Goal: Information Seeking & Learning: Learn about a topic

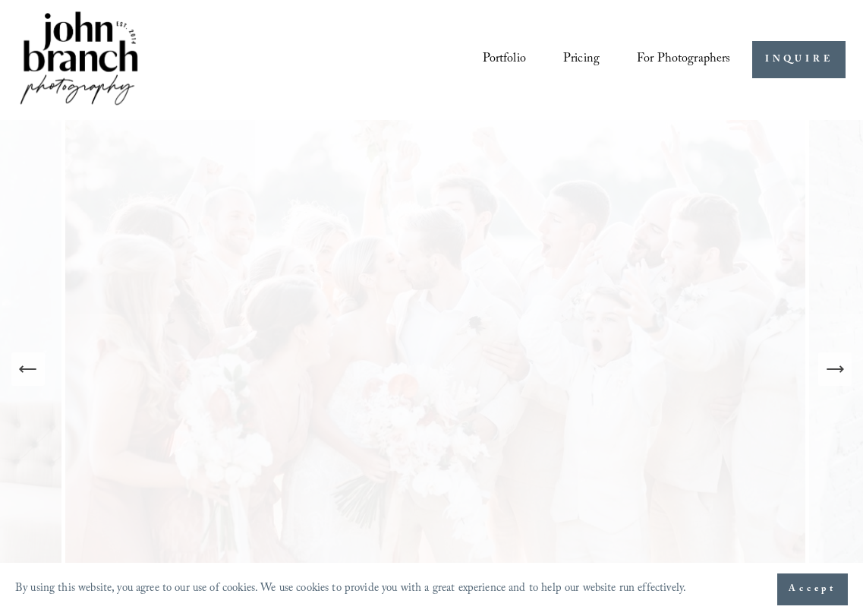
click at [836, 371] on icon "Next Slide" at bounding box center [835, 368] width 21 height 21
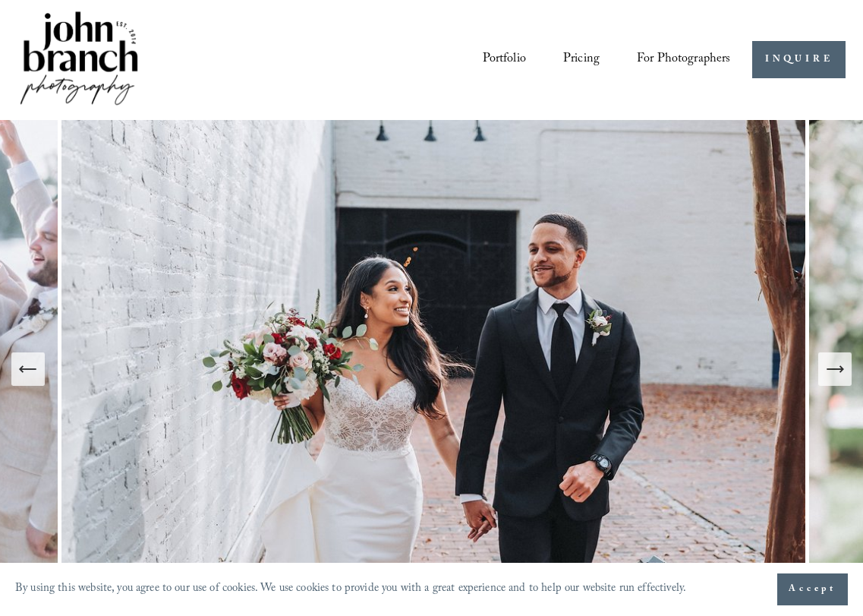
click at [836, 371] on icon "Next Slide" at bounding box center [835, 368] width 21 height 21
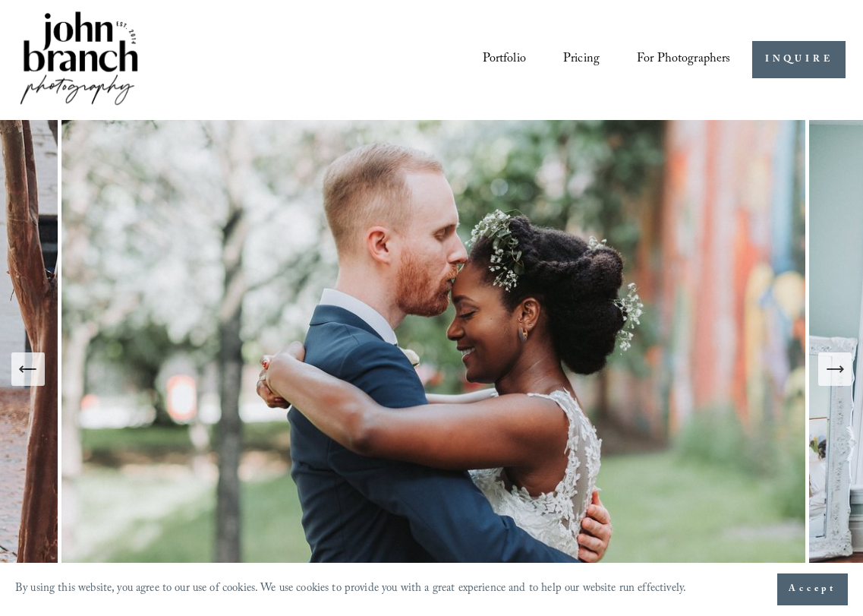
click at [836, 371] on icon "Next Slide" at bounding box center [835, 368] width 21 height 21
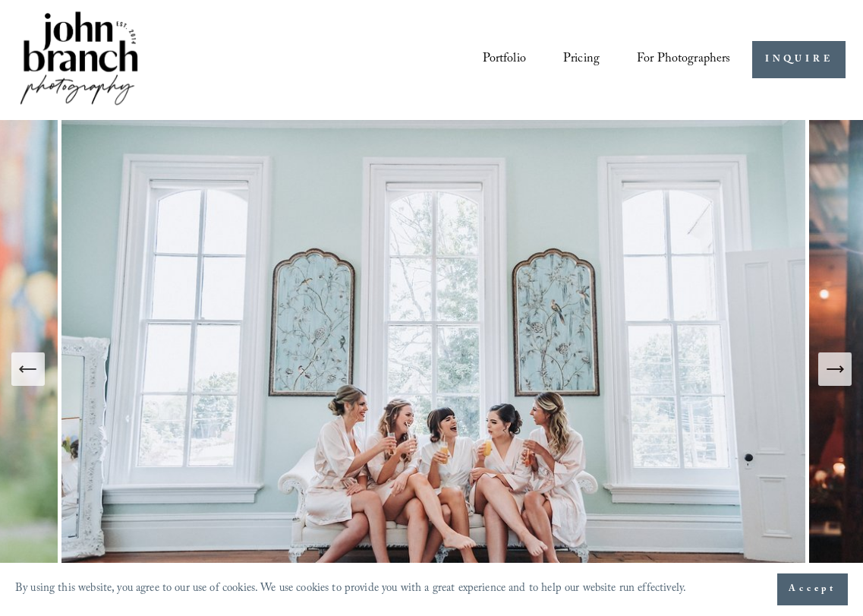
click at [836, 371] on icon "Next Slide" at bounding box center [835, 368] width 21 height 21
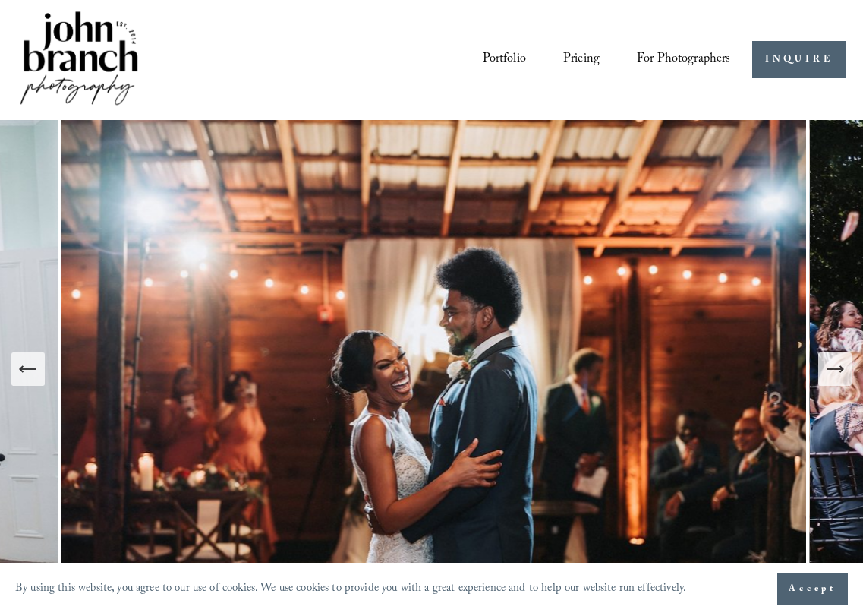
click at [836, 371] on icon "Next Slide" at bounding box center [835, 368] width 21 height 21
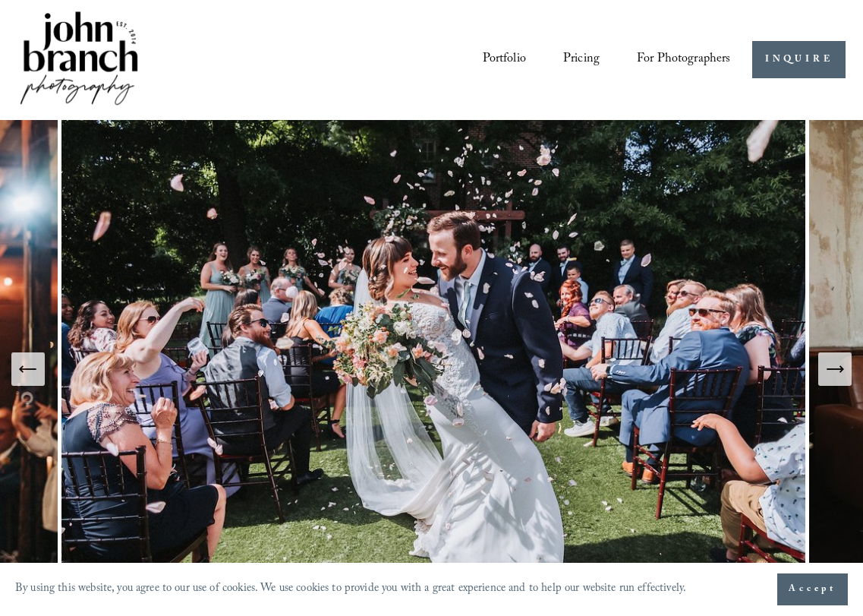
click at [836, 371] on icon "Next Slide" at bounding box center [835, 368] width 21 height 21
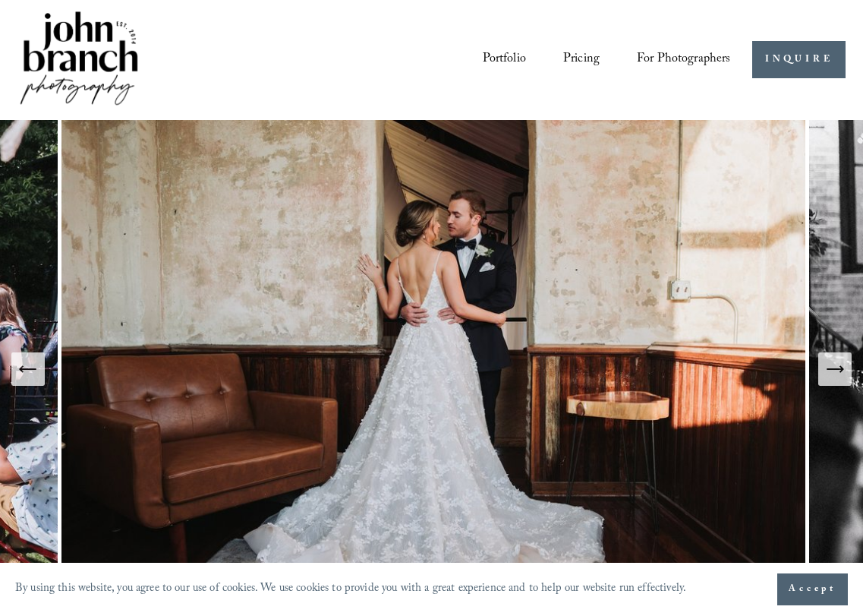
click at [836, 371] on icon "Next Slide" at bounding box center [835, 368] width 21 height 21
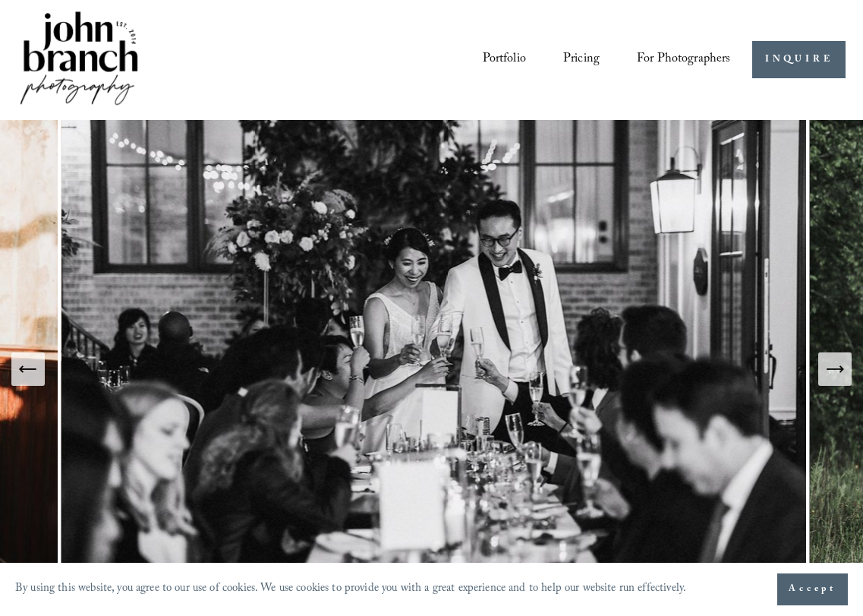
click at [503, 55] on link "Portfolio" at bounding box center [504, 59] width 43 height 27
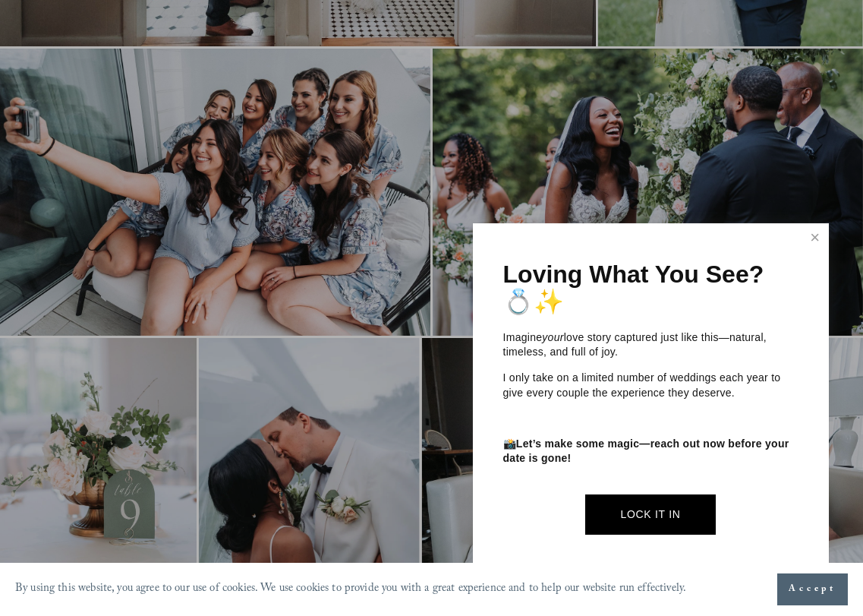
scroll to position [1560, 0]
click at [813, 239] on link "Close" at bounding box center [815, 238] width 23 height 24
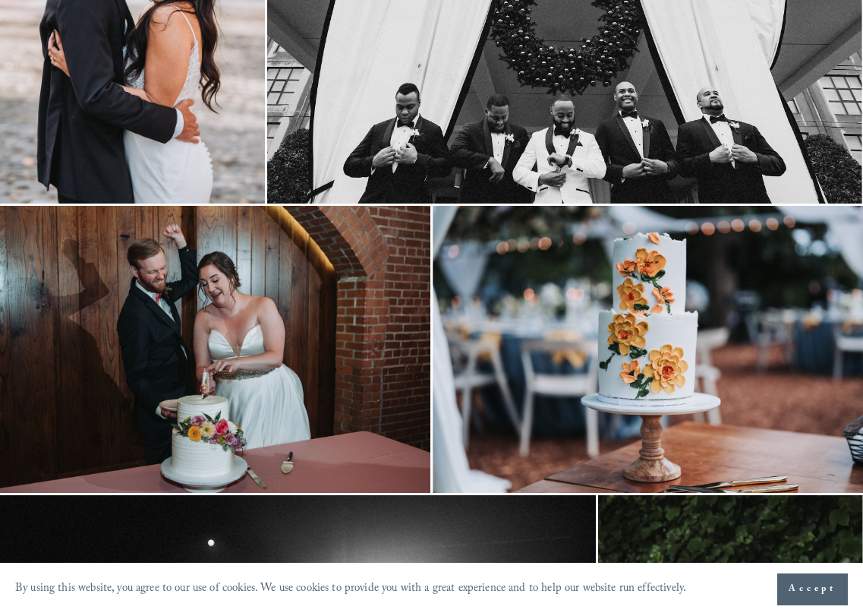
scroll to position [0, 0]
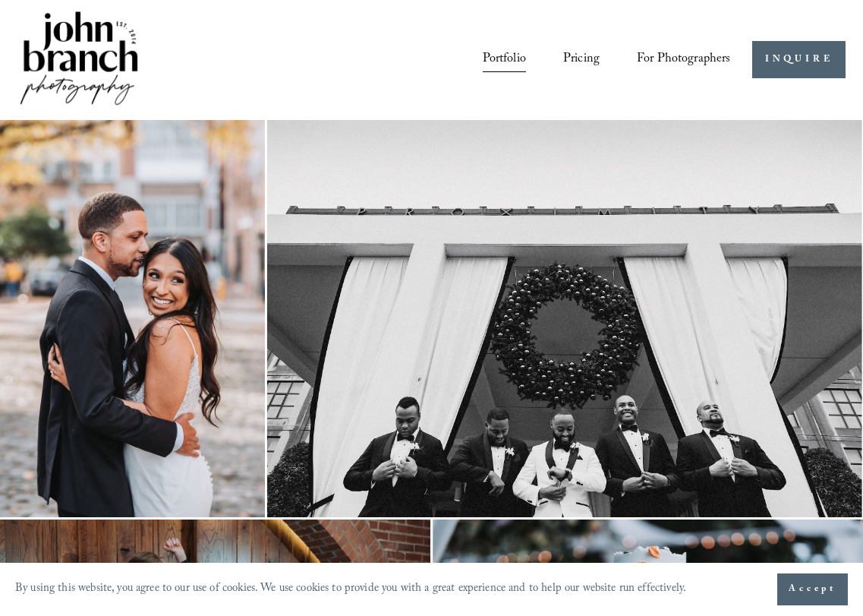
click at [578, 56] on link "Pricing" at bounding box center [582, 59] width 36 height 27
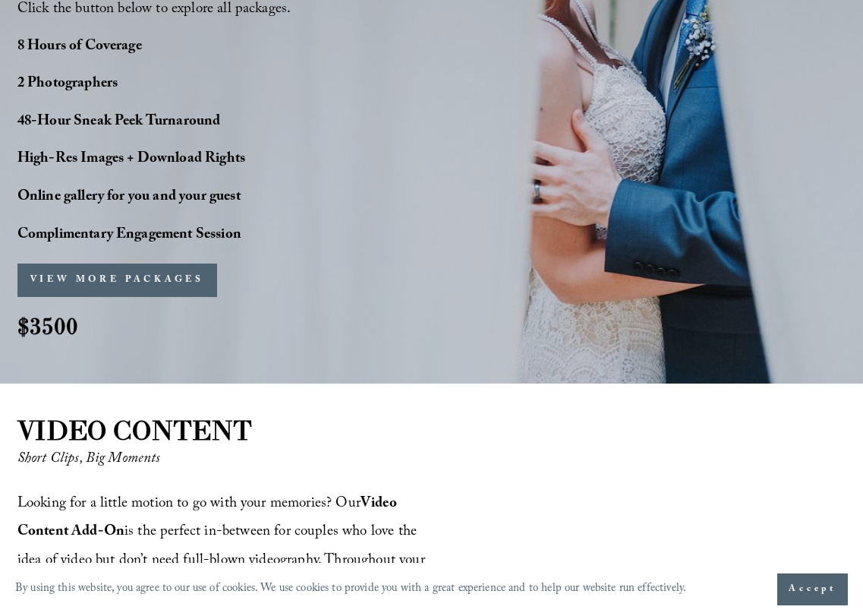
scroll to position [1221, 0]
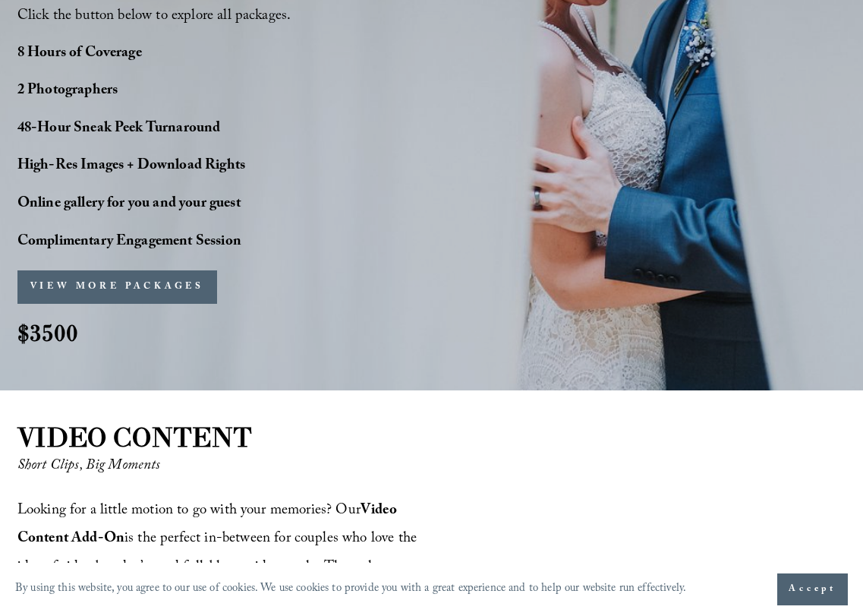
click at [145, 287] on button "VIEW MORE PACKAGES" at bounding box center [117, 286] width 200 height 33
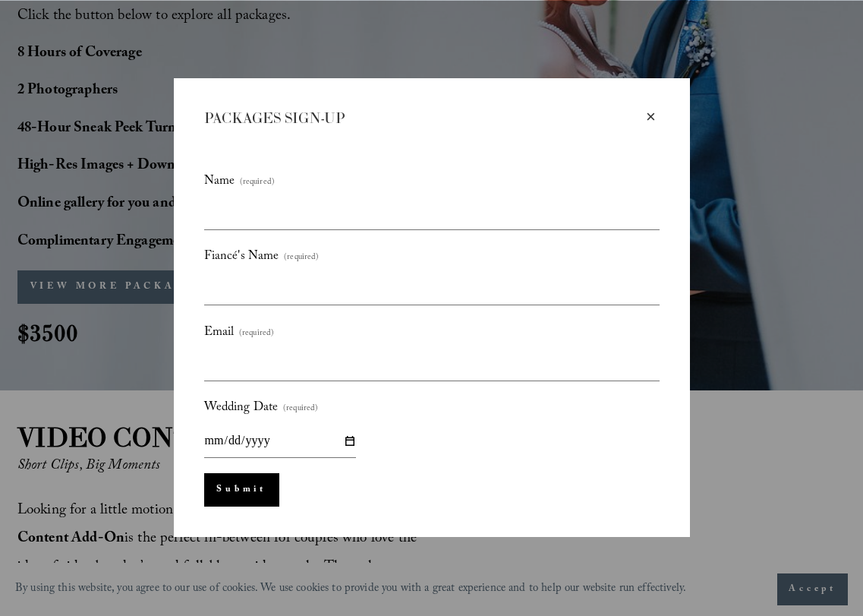
click at [652, 112] on div "×" at bounding box center [651, 117] width 17 height 17
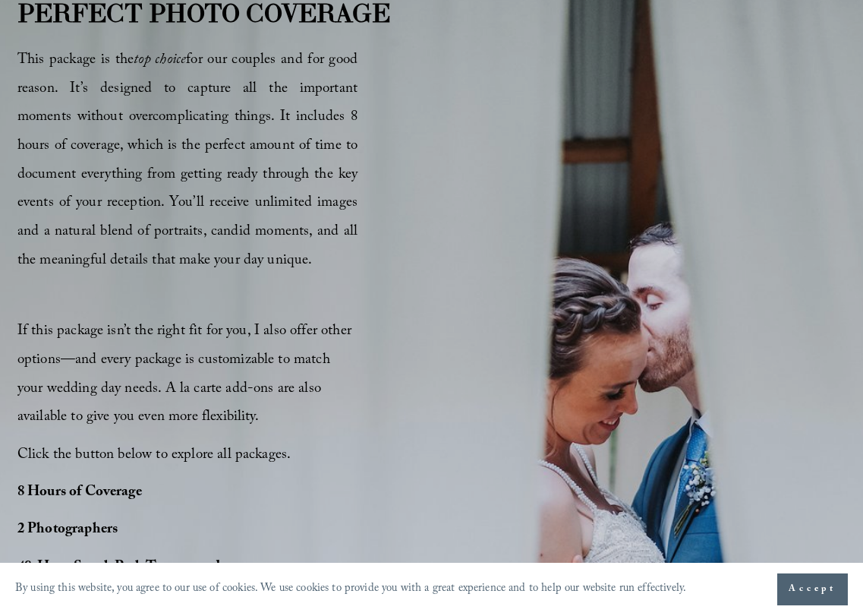
scroll to position [0, 0]
